Goal: Task Accomplishment & Management: Complete application form

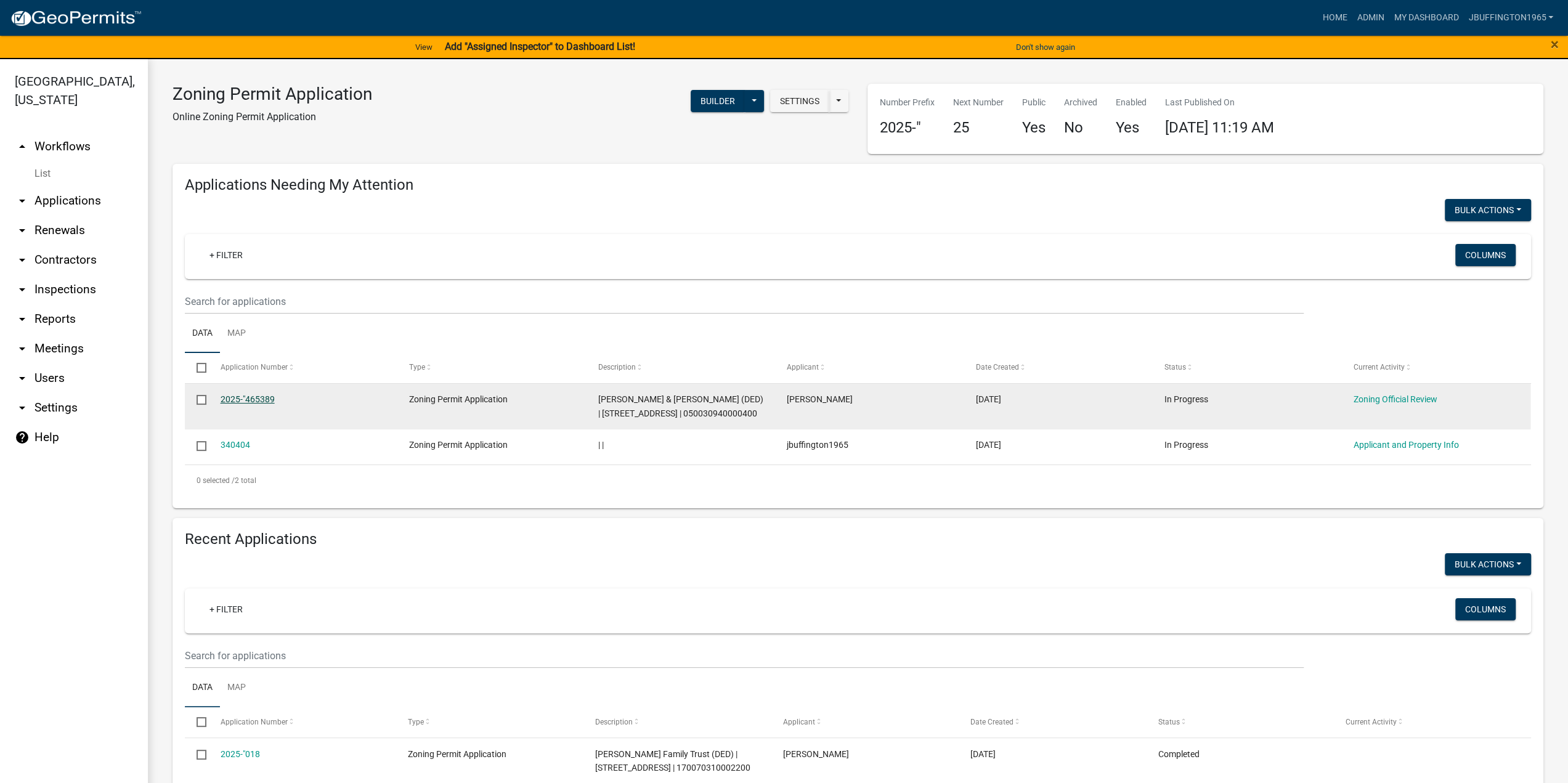
click at [244, 396] on link "2025-"465389" at bounding box center [247, 399] width 54 height 10
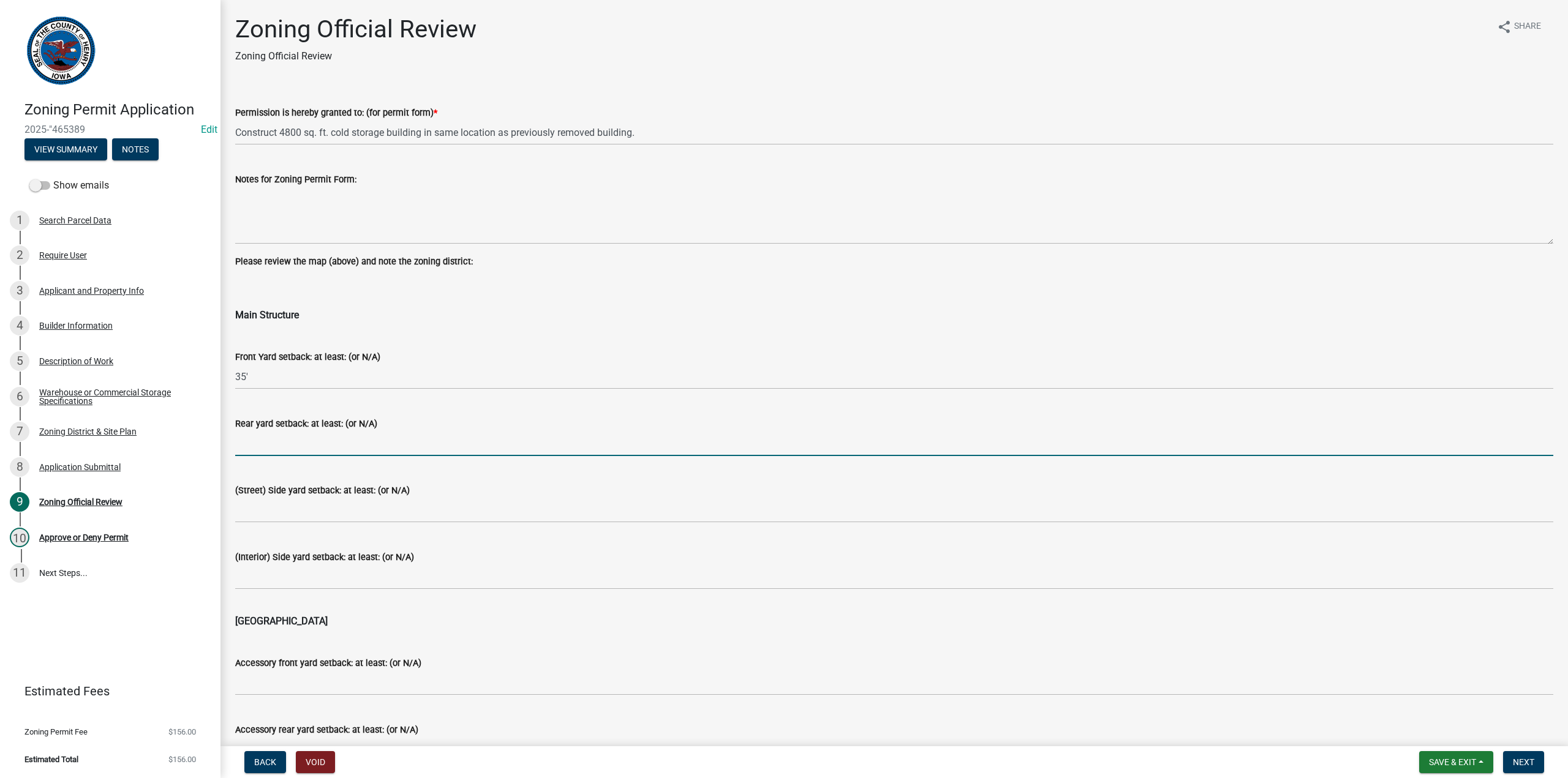
click at [259, 447] on input "Rear yard setback: at least: (or N/A)" at bounding box center [894, 443] width 1318 height 25
click at [241, 446] on input "20'" at bounding box center [894, 443] width 1318 height 25
type input "25'"
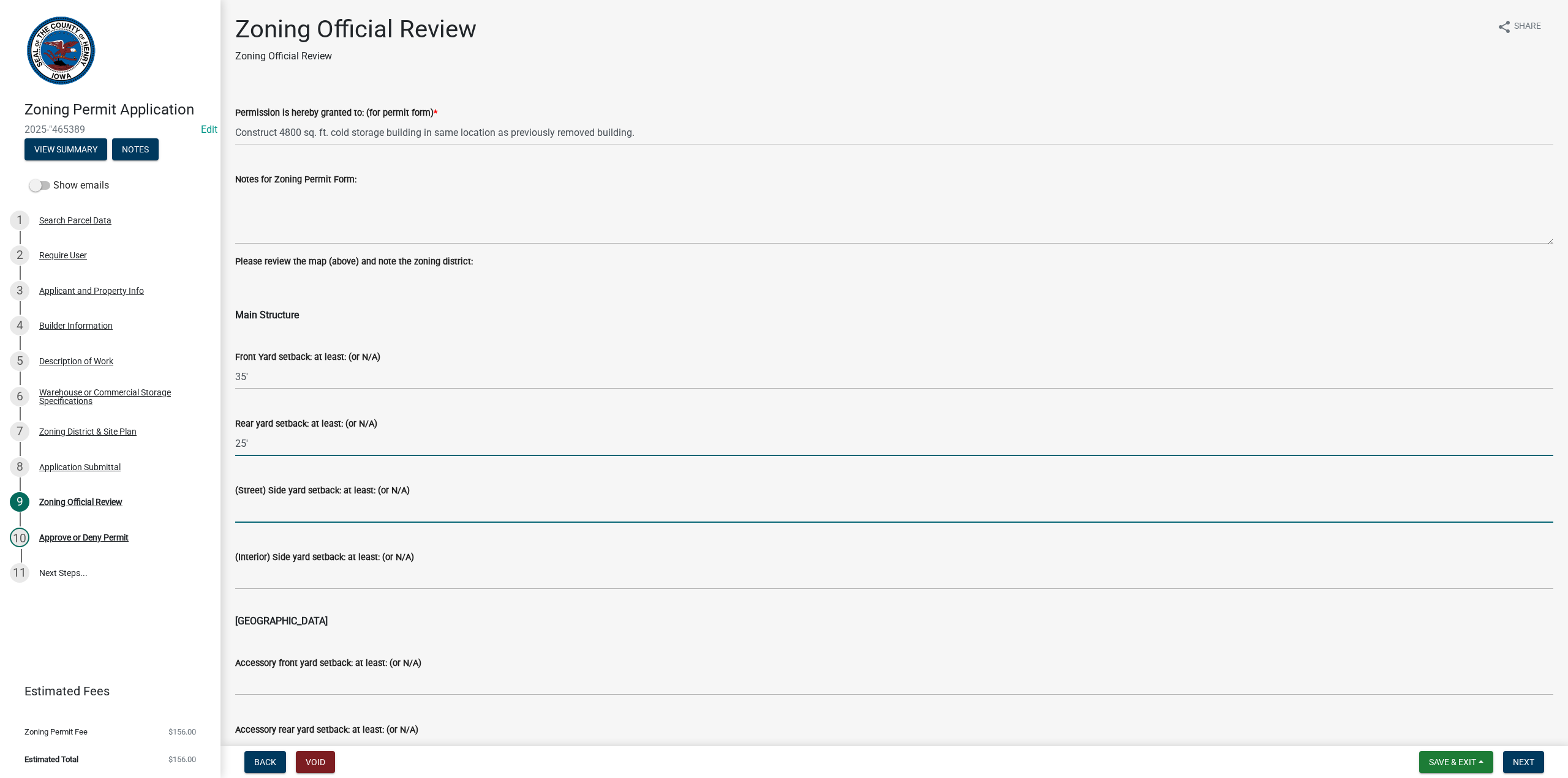
click at [258, 511] on input "(Street) Side yard setback: at least: (or N/A)" at bounding box center [894, 510] width 1318 height 25
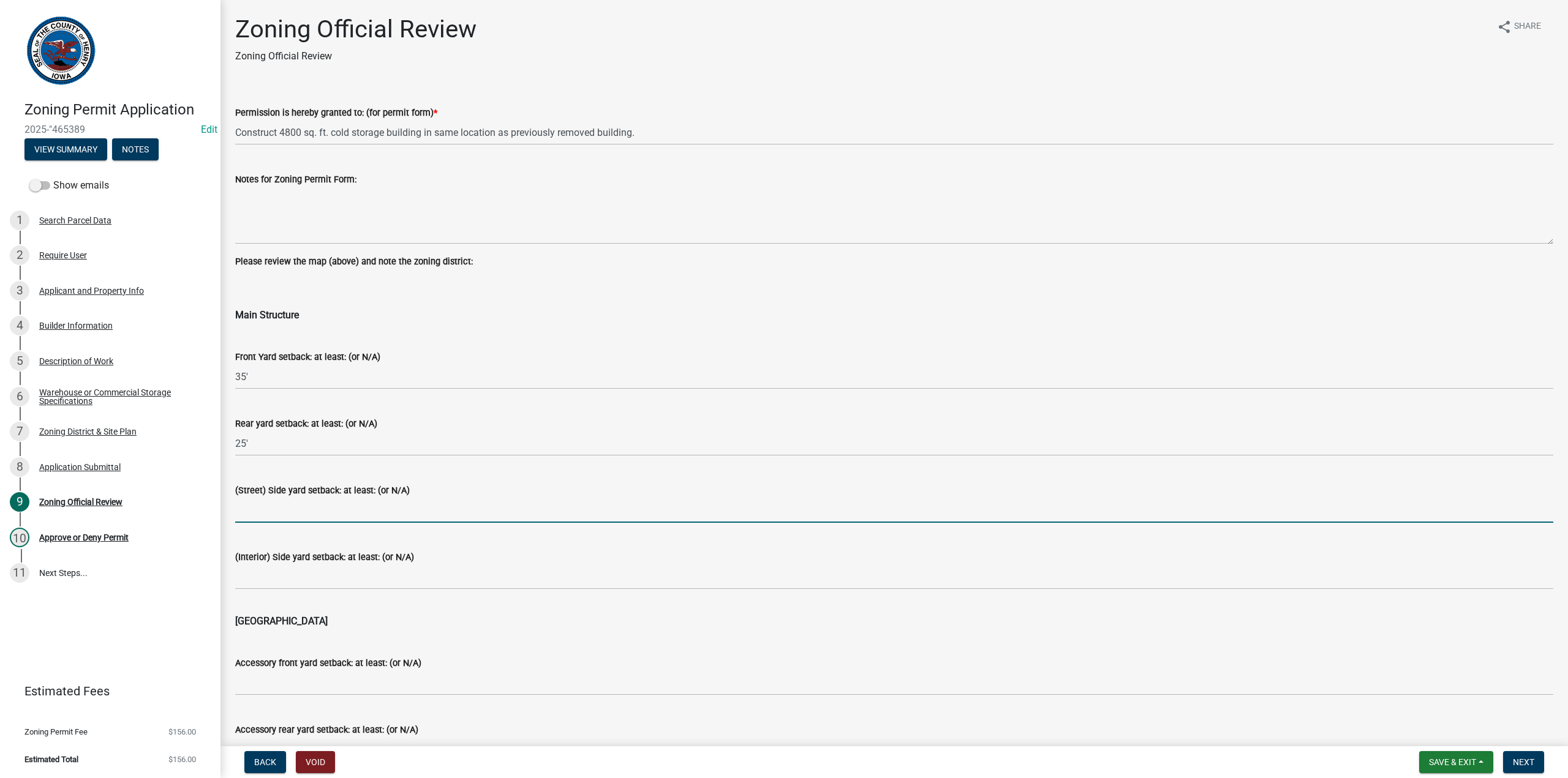
type input "NA"
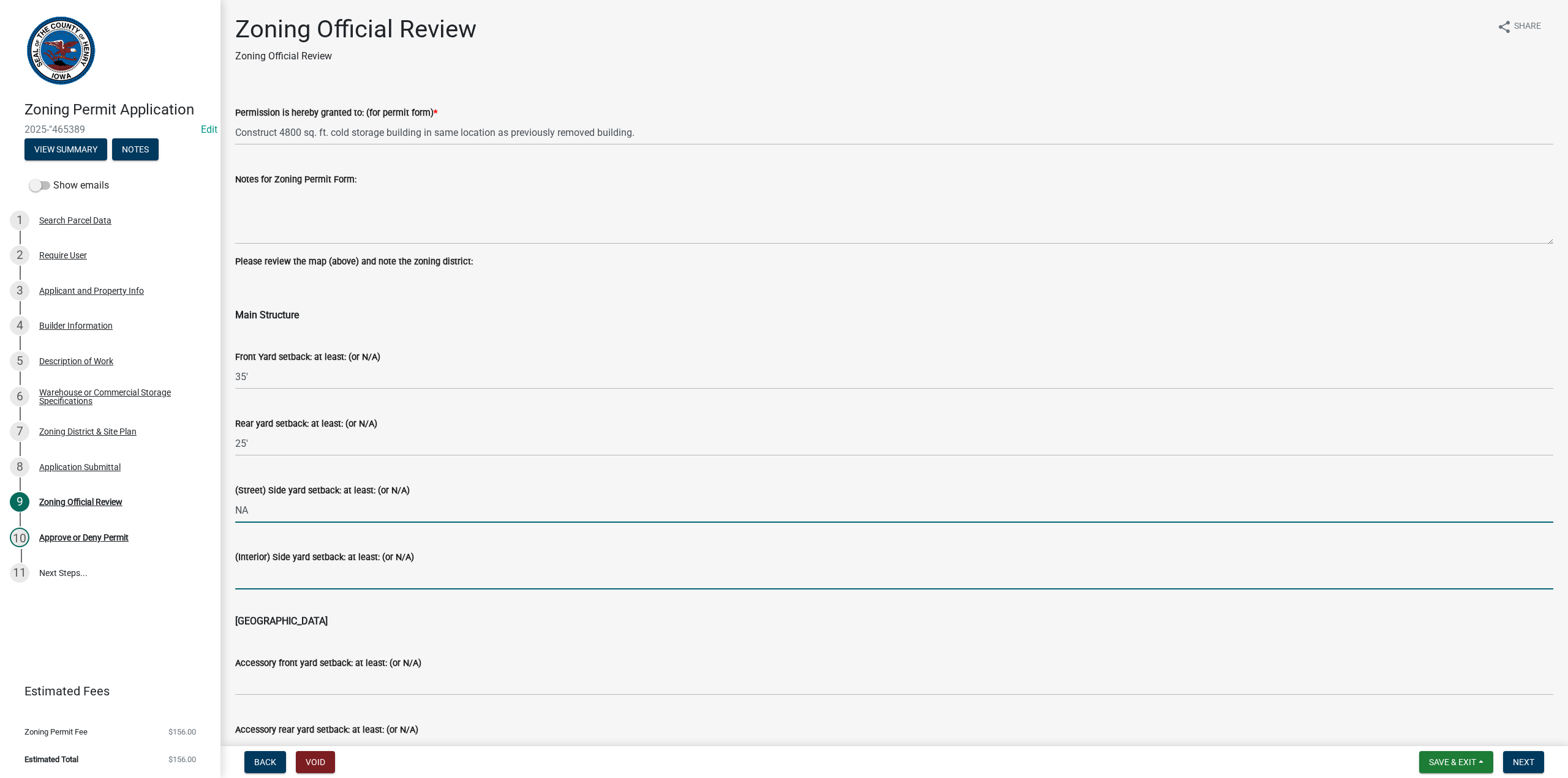
click at [253, 583] on input "(Interior) Side yard setback: at least: (or N/A)" at bounding box center [894, 577] width 1318 height 25
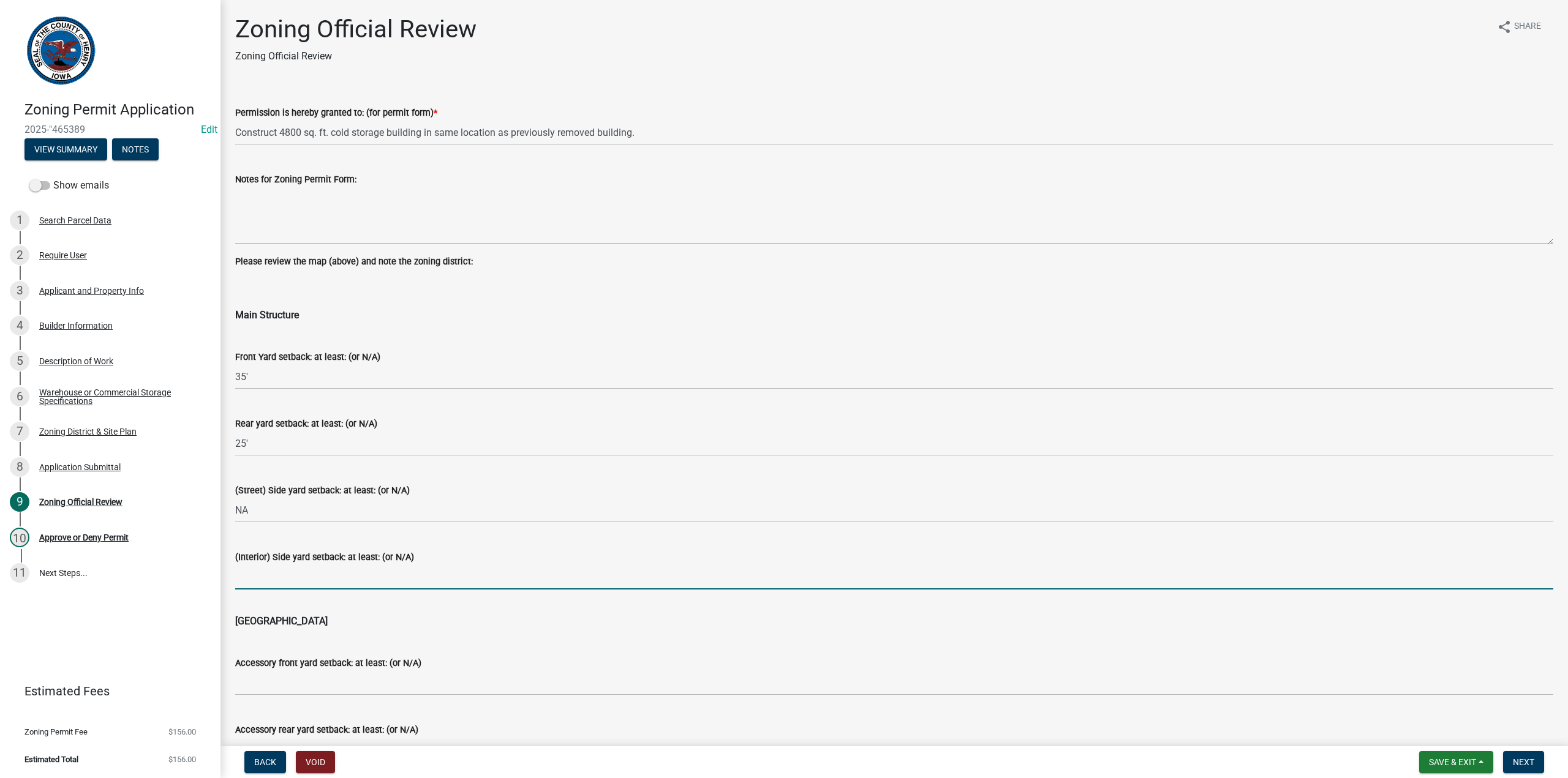
type input "NA"
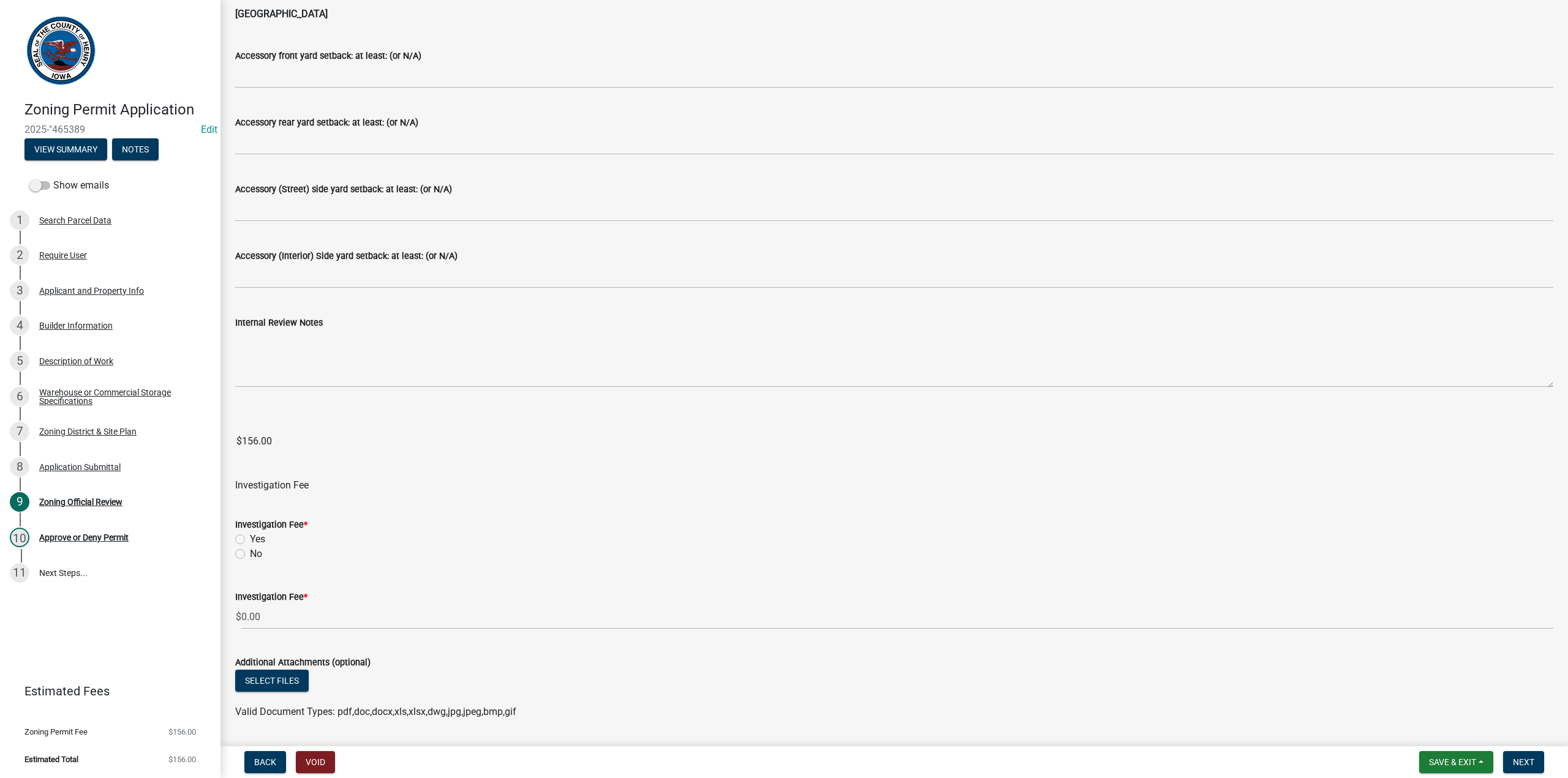
scroll to position [612, 0]
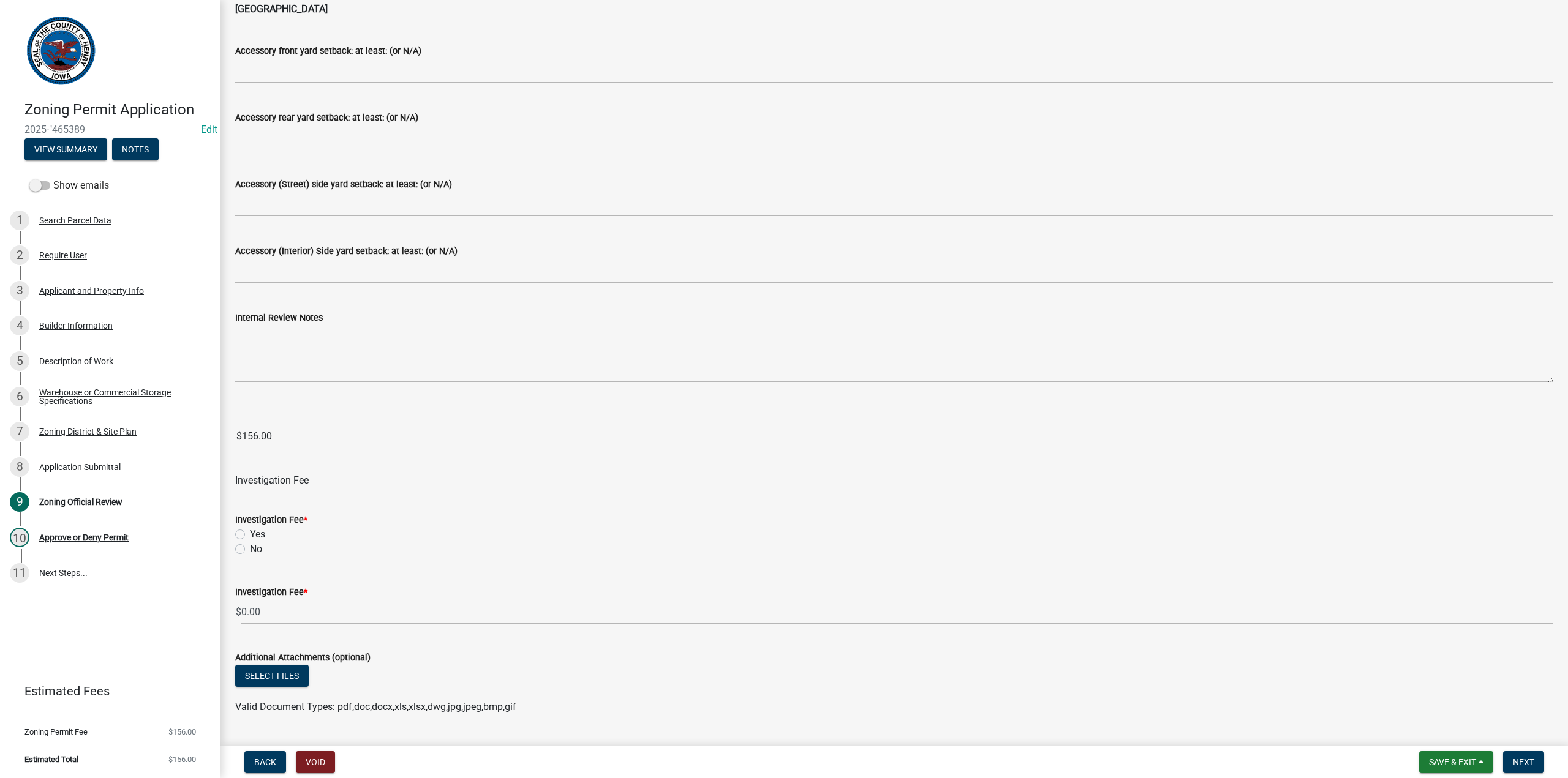
click at [238, 554] on div "No" at bounding box center [894, 549] width 1318 height 15
click at [250, 549] on label "No" at bounding box center [256, 549] width 12 height 15
click at [250, 549] on input "No" at bounding box center [254, 546] width 8 height 8
radio input "true"
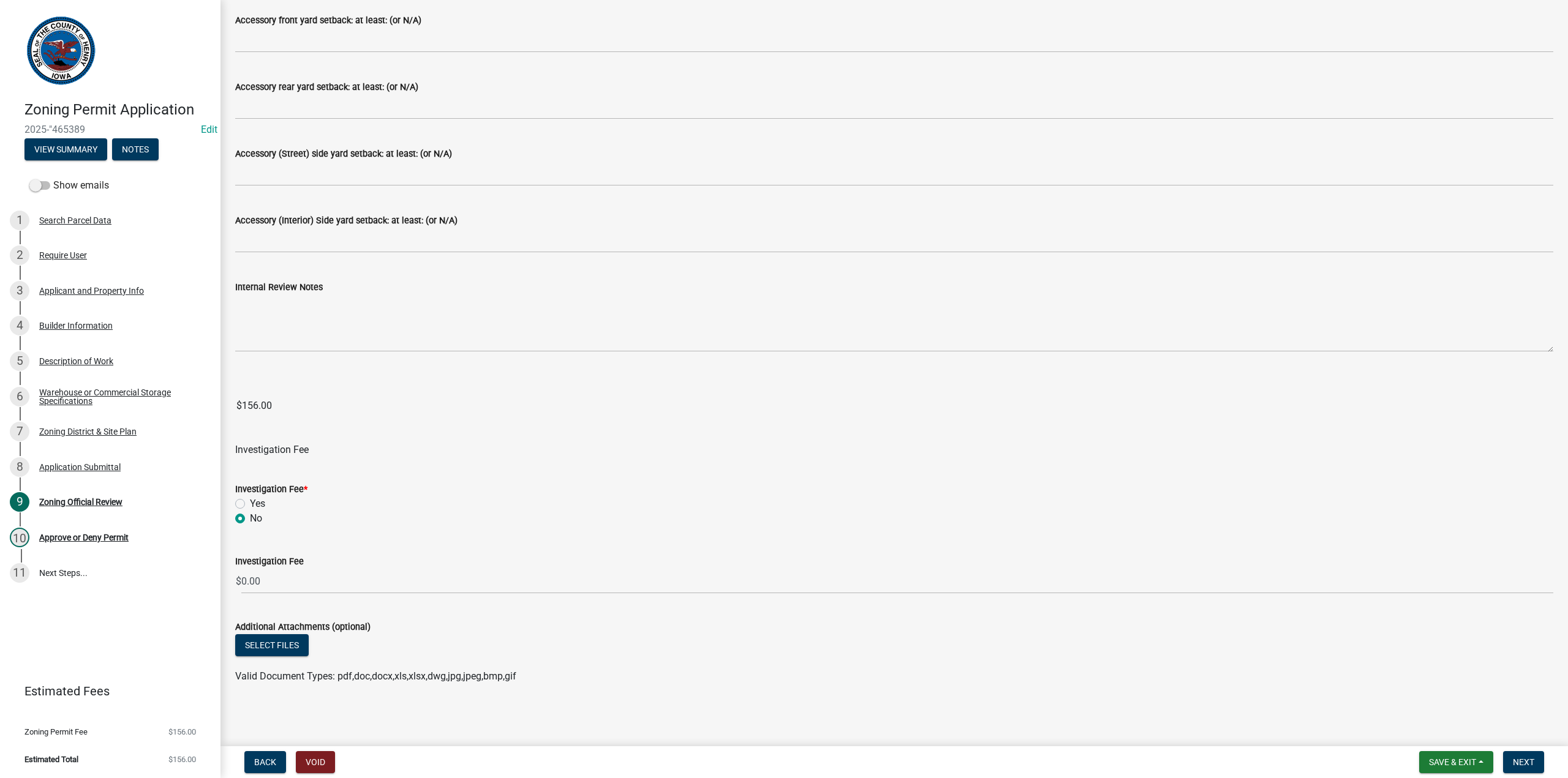
scroll to position [643, 0]
click at [1523, 761] on span "Next" at bounding box center [1523, 762] width 21 height 10
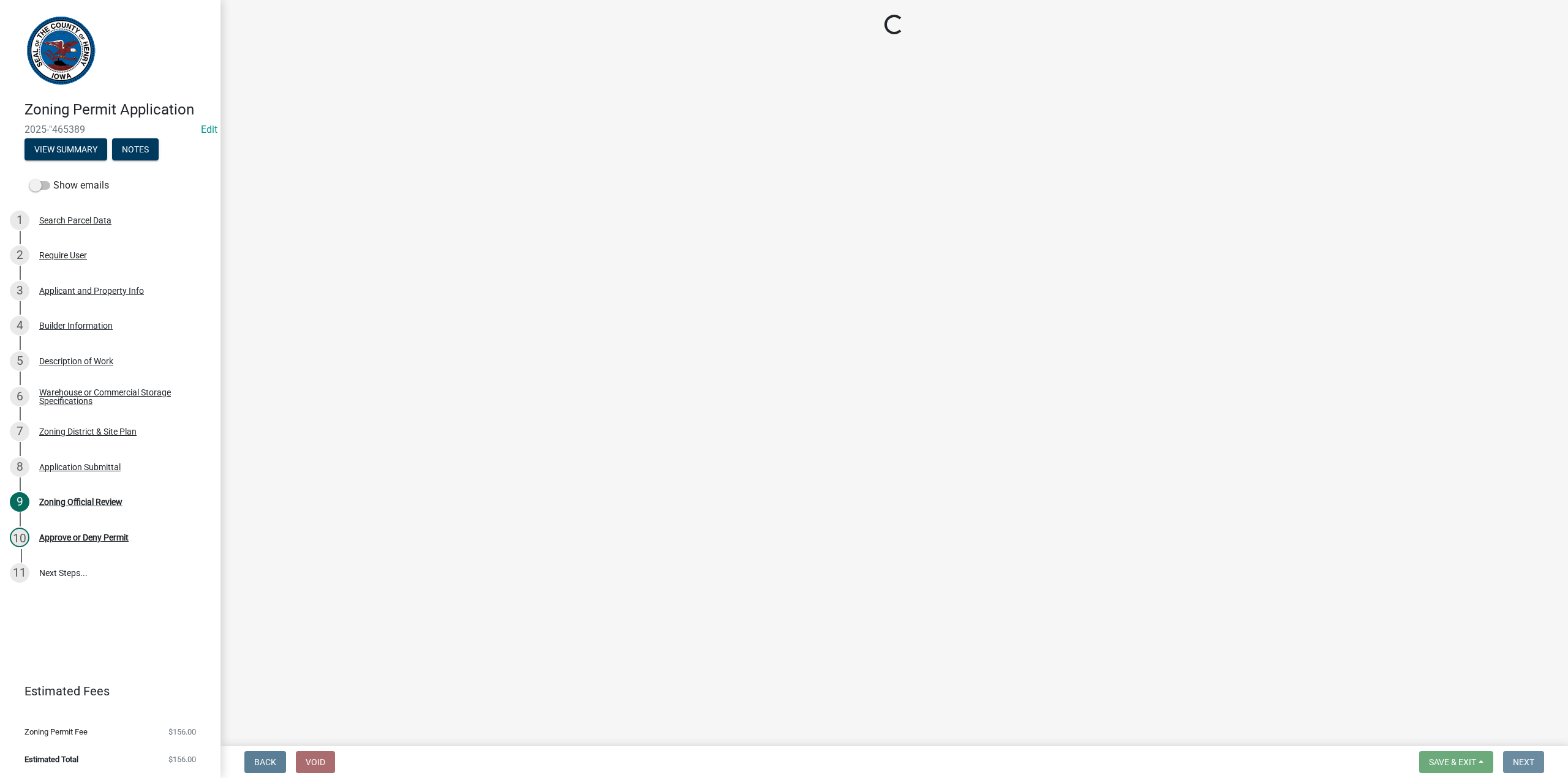
scroll to position [0, 0]
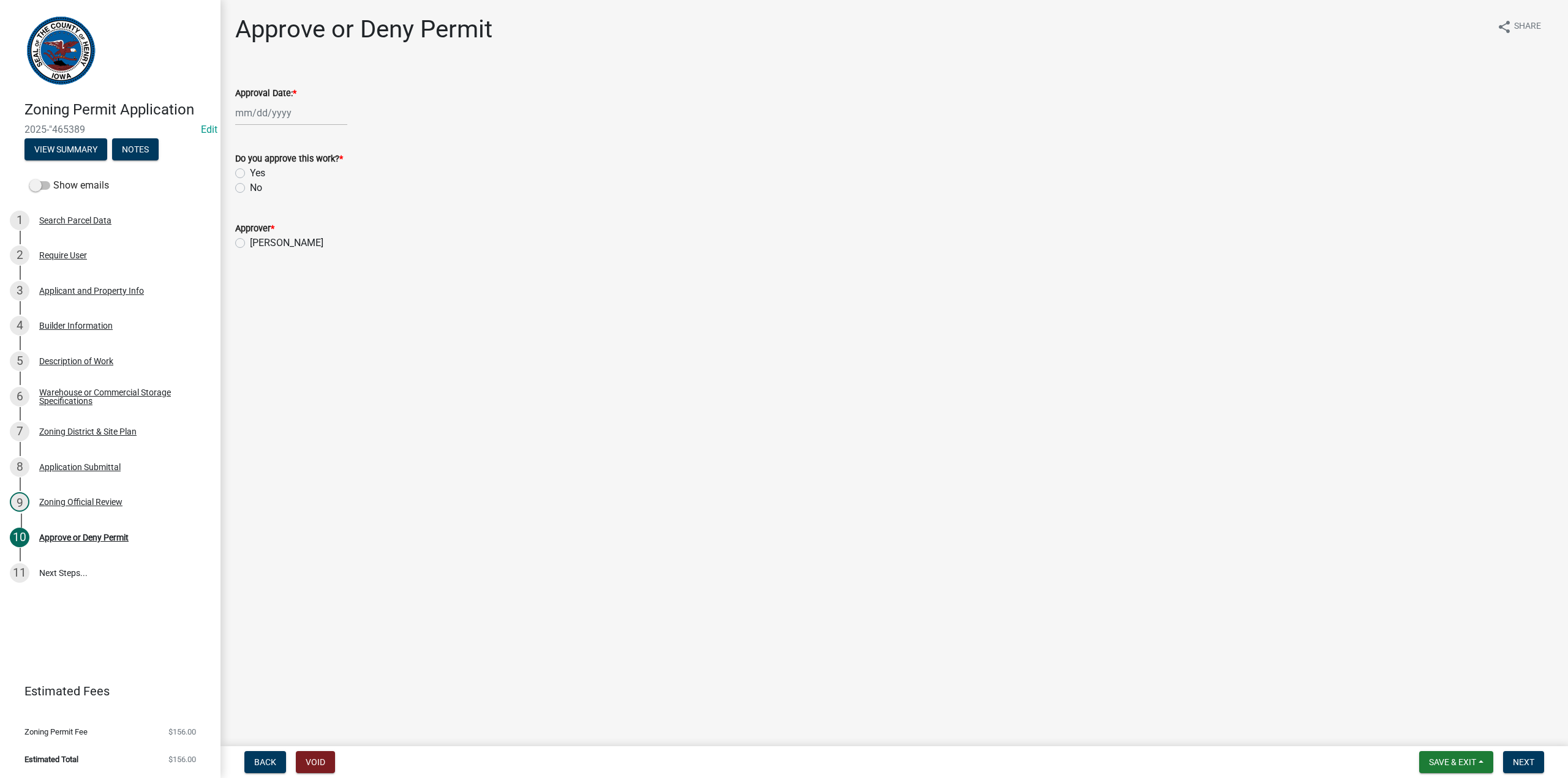
select select "8"
select select "2025"
click at [266, 118] on div "[PERSON_NAME] Feb Mar Apr [PERSON_NAME][DATE] Oct Nov [DATE] 1526 1527 1528 152…" at bounding box center [291, 113] width 112 height 25
click at [246, 238] on div "18" at bounding box center [247, 236] width 19 height 19
type input "[DATE]"
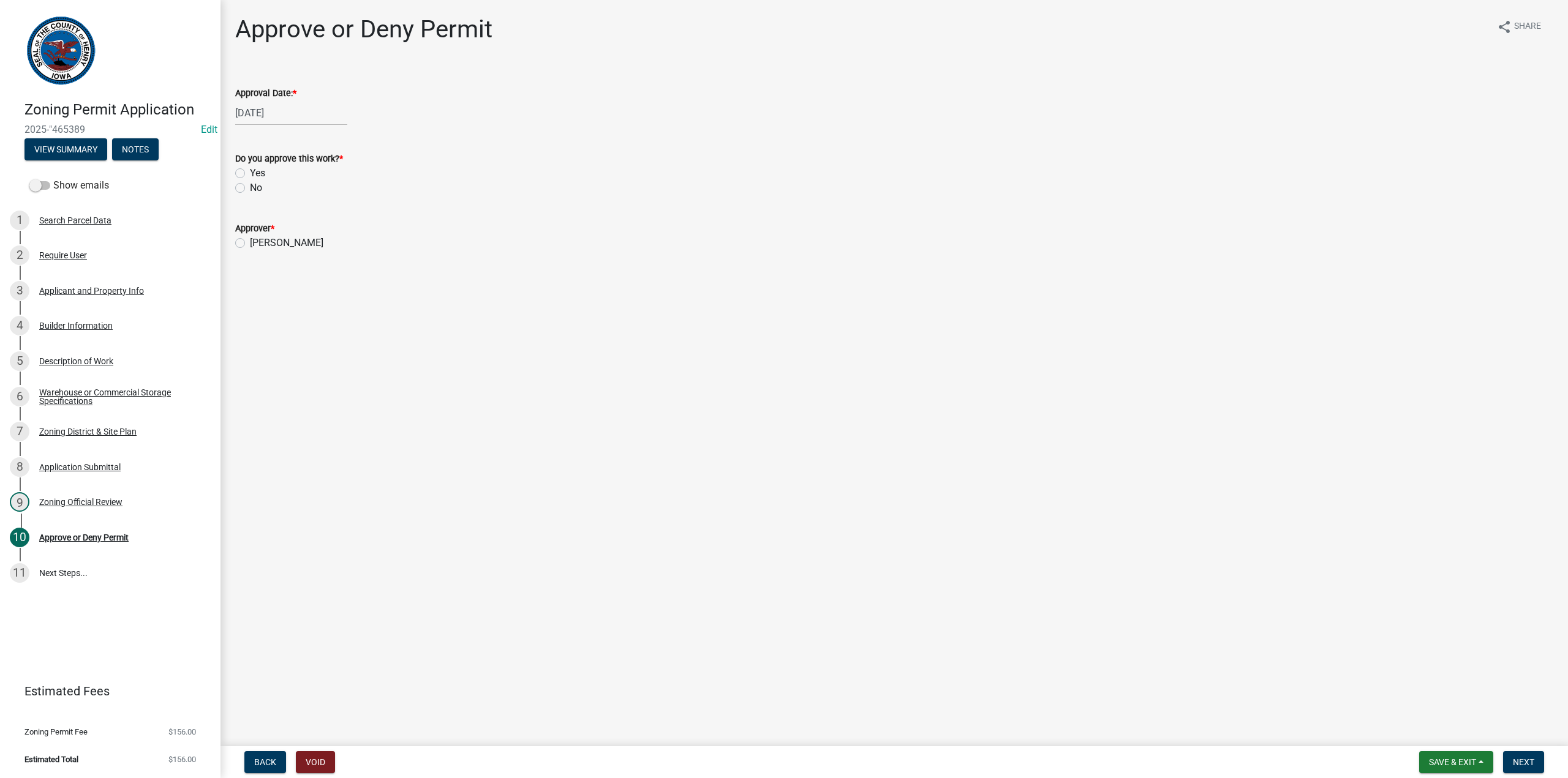
drag, startPoint x: 237, startPoint y: 173, endPoint x: 237, endPoint y: 184, distance: 11.0
click at [250, 173] on label "Yes" at bounding box center [257, 173] width 15 height 15
click at [250, 173] on input "Yes" at bounding box center [254, 170] width 8 height 8
radio input "true"
click at [250, 241] on label "[PERSON_NAME]" at bounding box center [287, 243] width 73 height 15
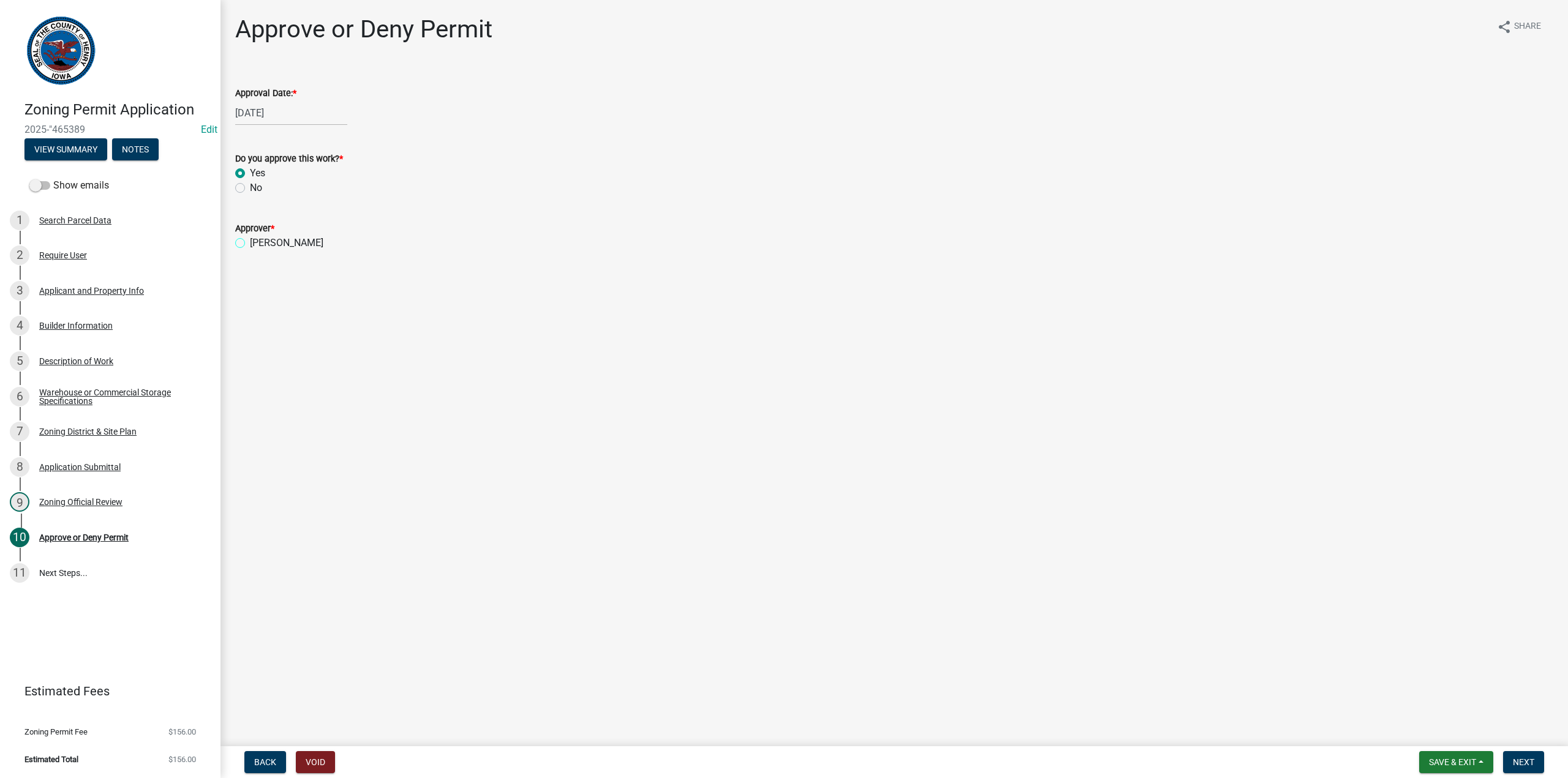
click at [250, 241] on input "[PERSON_NAME]" at bounding box center [254, 240] width 8 height 8
radio input "true"
click at [1535, 765] on button "Next" at bounding box center [1523, 762] width 41 height 22
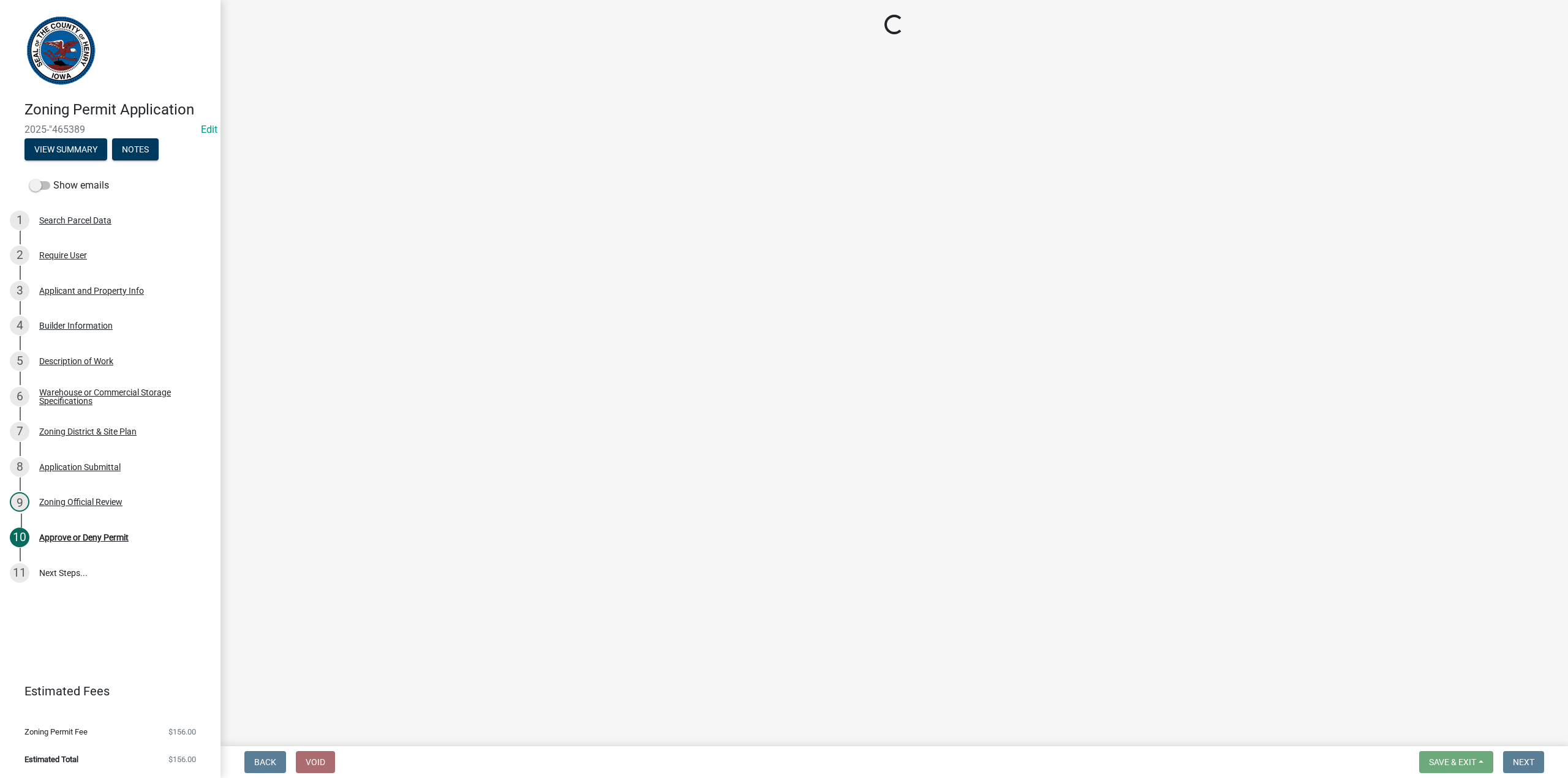
select select "3: 3"
